Goal: Task Accomplishment & Management: Complete application form

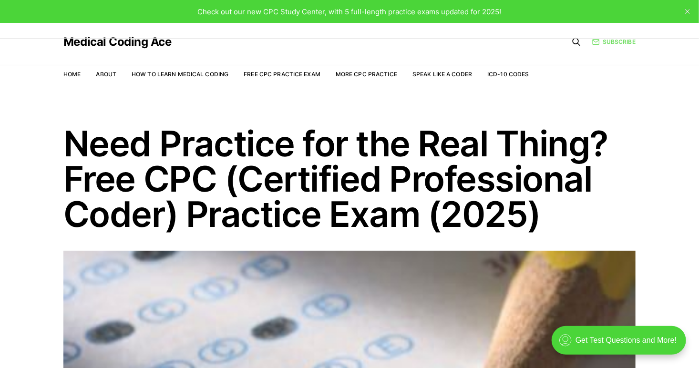
click at [596, 41] on icon at bounding box center [596, 42] width 8 height 8
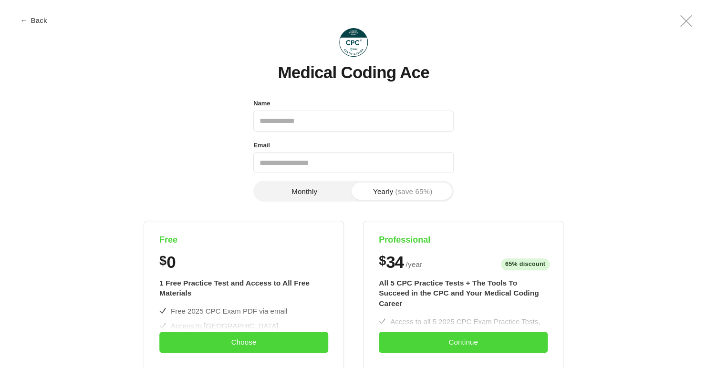
click at [33, 17] on button "← Back" at bounding box center [34, 20] width 38 height 7
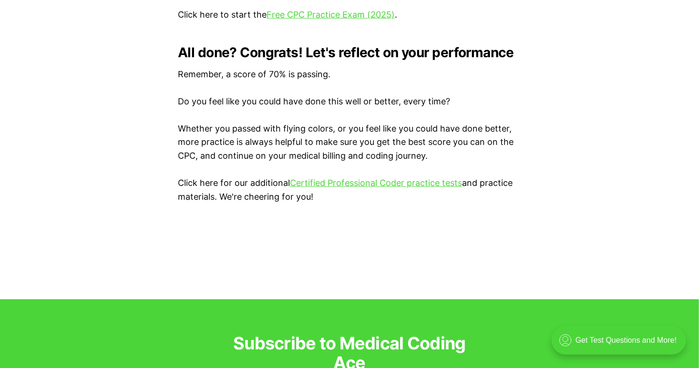
scroll to position [2298, 0]
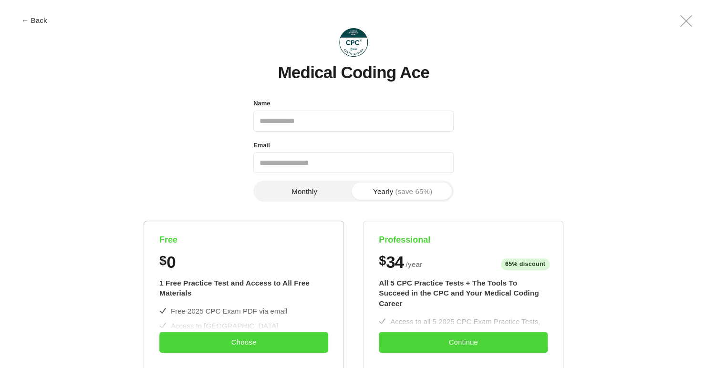
scroll to position [6, 0]
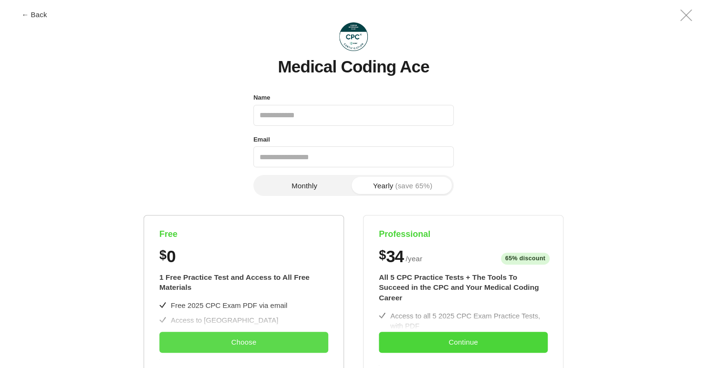
click at [222, 338] on button "Choose" at bounding box center [243, 342] width 169 height 21
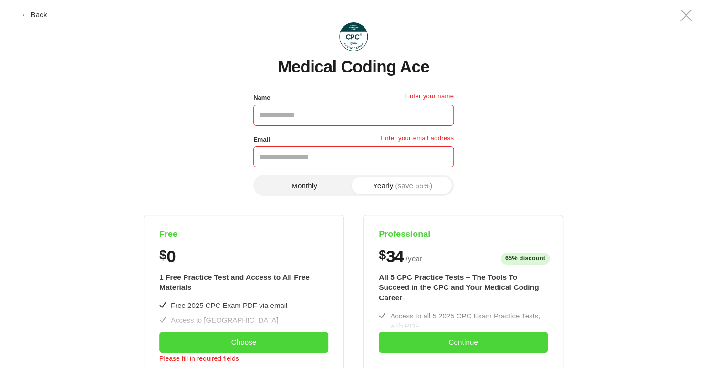
click at [312, 117] on input "Name" at bounding box center [353, 115] width 200 height 21
type input "*"
type input "**********"
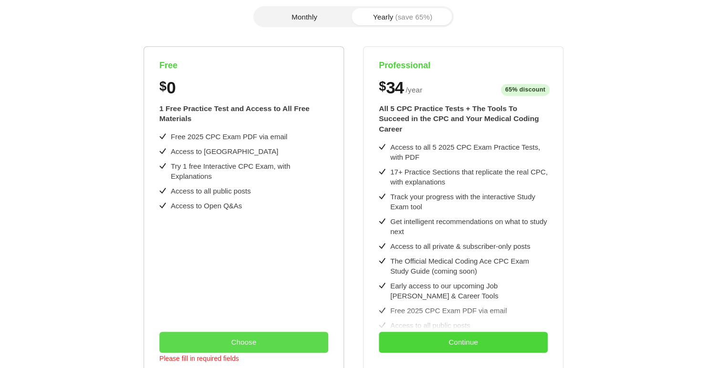
type input "**********"
click at [251, 345] on button "Choose" at bounding box center [243, 342] width 169 height 21
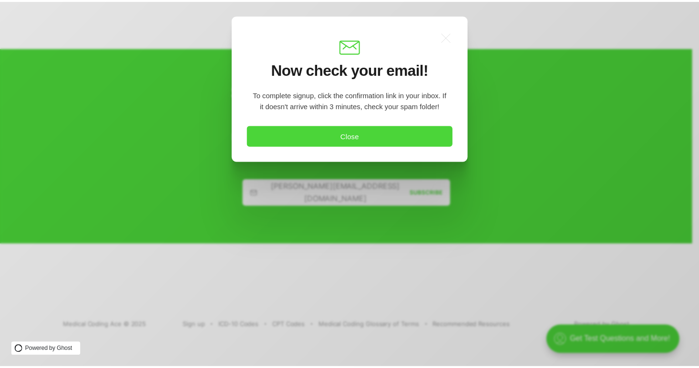
scroll to position [0, 0]
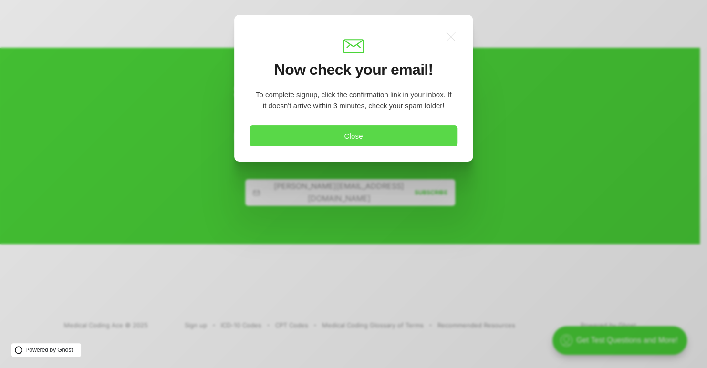
click at [344, 134] on button "Close" at bounding box center [353, 135] width 208 height 21
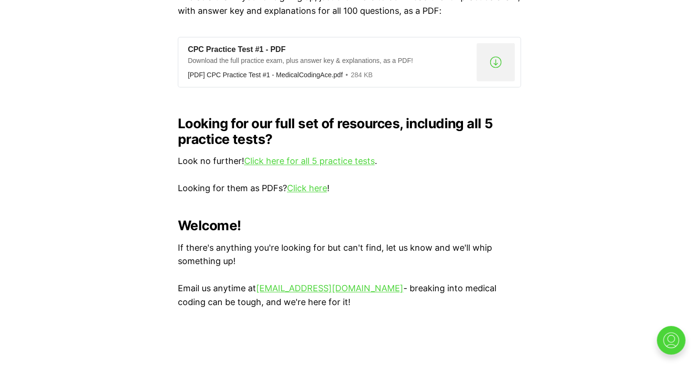
scroll to position [888, 0]
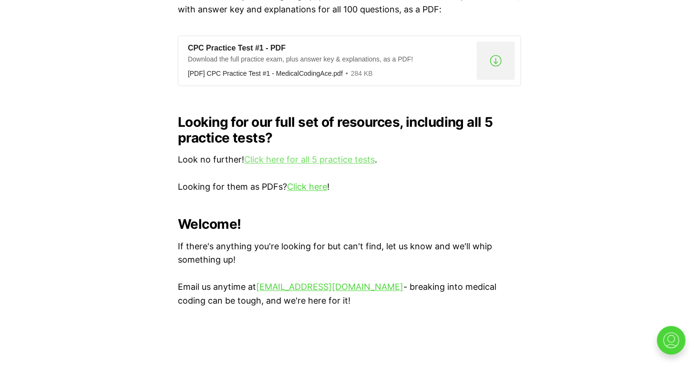
click at [348, 154] on link "Click here for all 5 practice tests" at bounding box center [309, 159] width 131 height 10
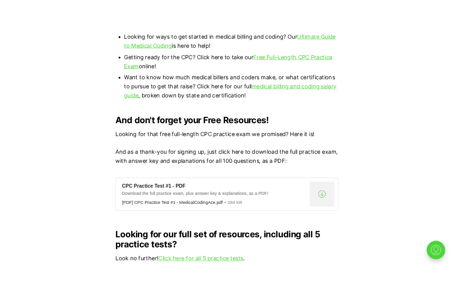
scroll to position [695, 0]
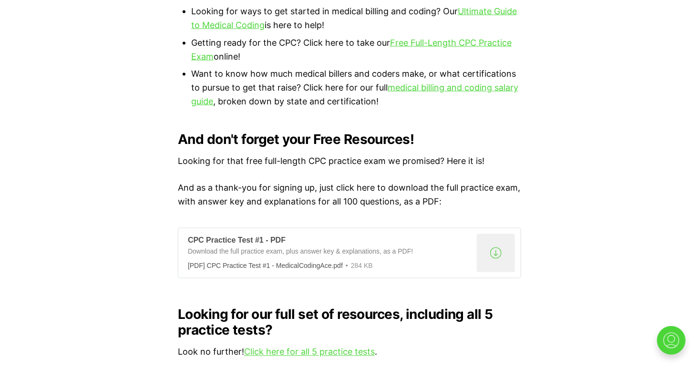
click at [480, 245] on div ".a{fill:none;stroke:currentColor;stroke-linecap:round;stroke-linejoin:round;str…" at bounding box center [496, 253] width 38 height 38
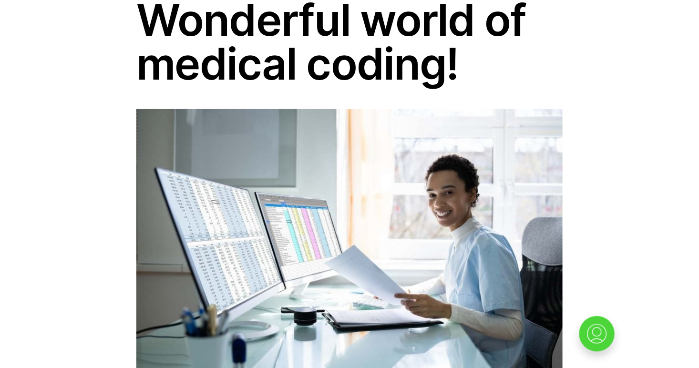
scroll to position [0, 0]
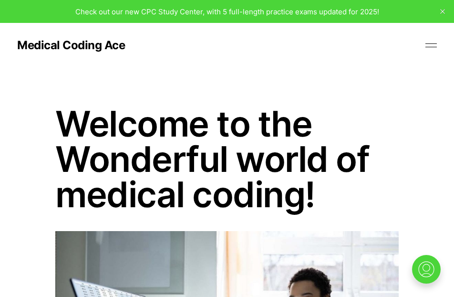
click at [440, 42] on header "Medical Coding Ace Home About How to Learn Medical Coding Free CPC Practice Exa…" at bounding box center [227, 45] width 454 height 45
click at [437, 43] on button at bounding box center [431, 45] width 14 height 14
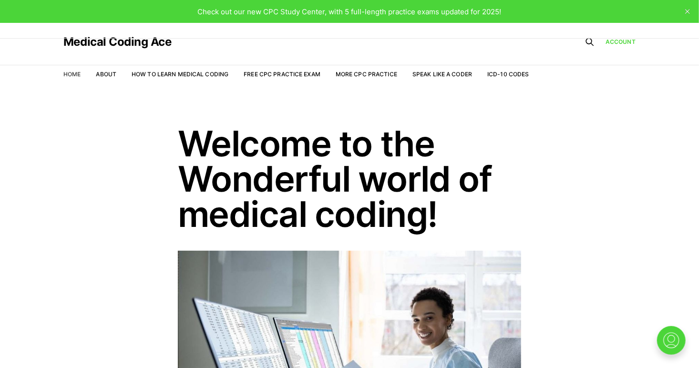
click at [72, 74] on link "Home" at bounding box center [71, 74] width 17 height 7
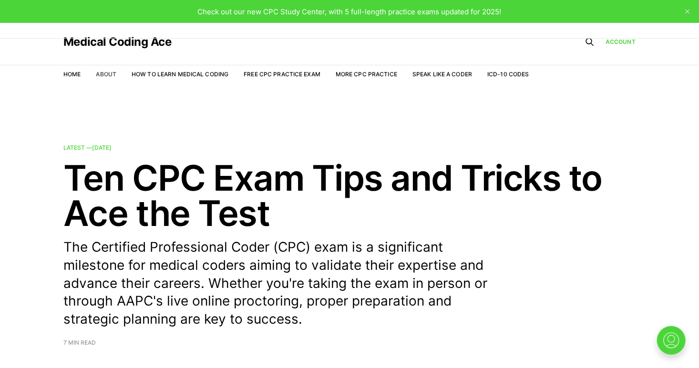
click at [96, 75] on link "About" at bounding box center [106, 74] width 21 height 7
